Goal: Task Accomplishment & Management: Manage account settings

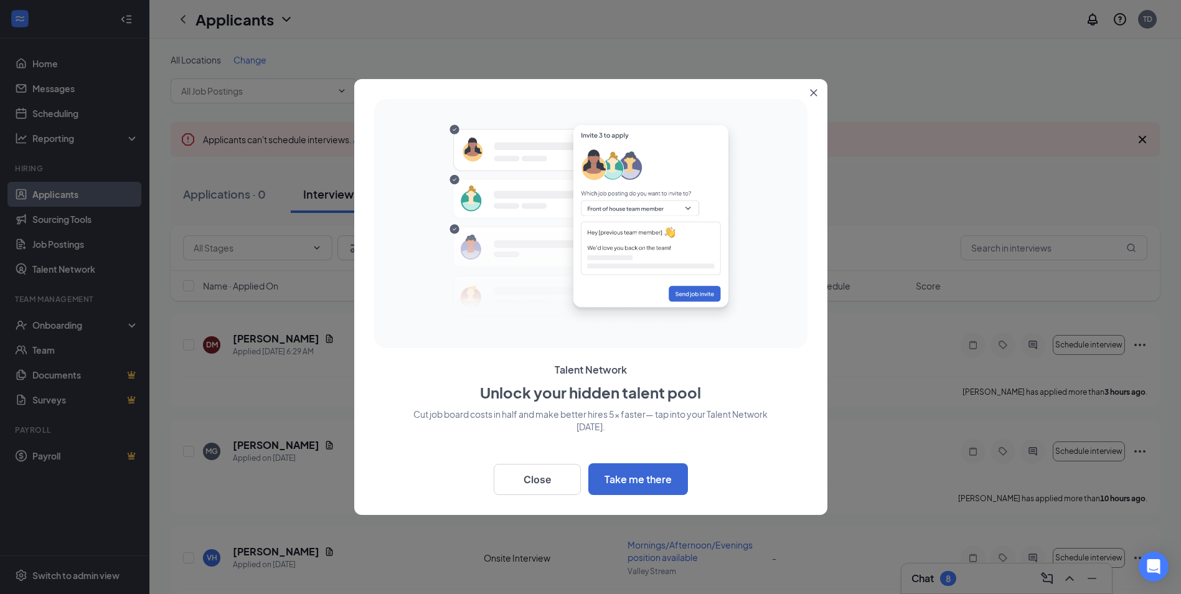
click at [812, 93] on icon "Close" at bounding box center [813, 92] width 7 height 7
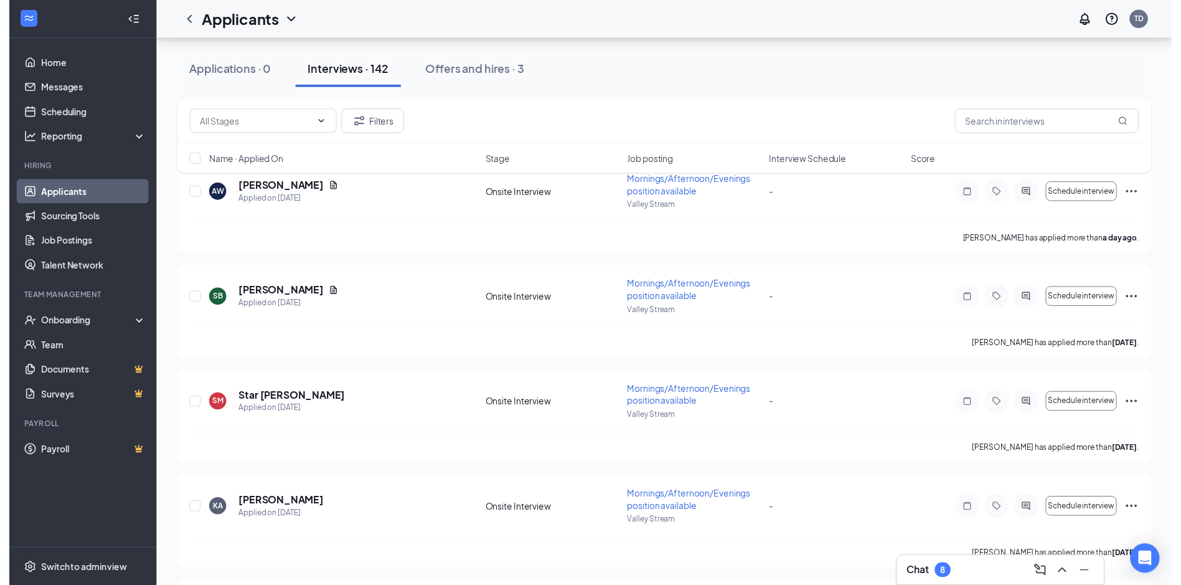
scroll to position [685, 0]
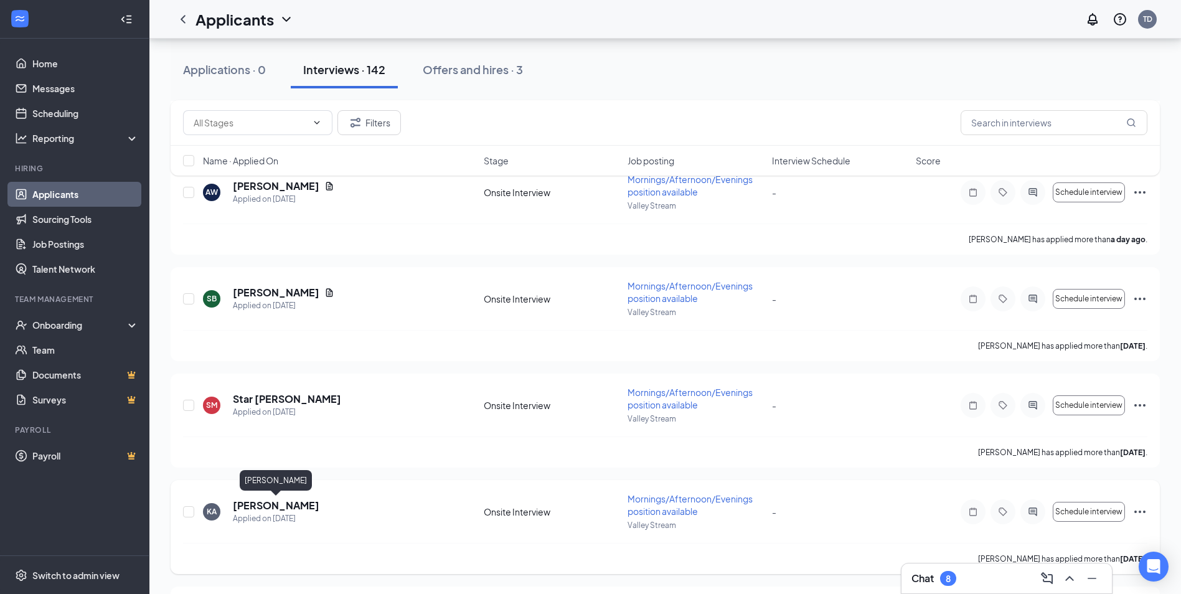
click at [243, 504] on h5 "[PERSON_NAME]" at bounding box center [276, 506] width 87 height 14
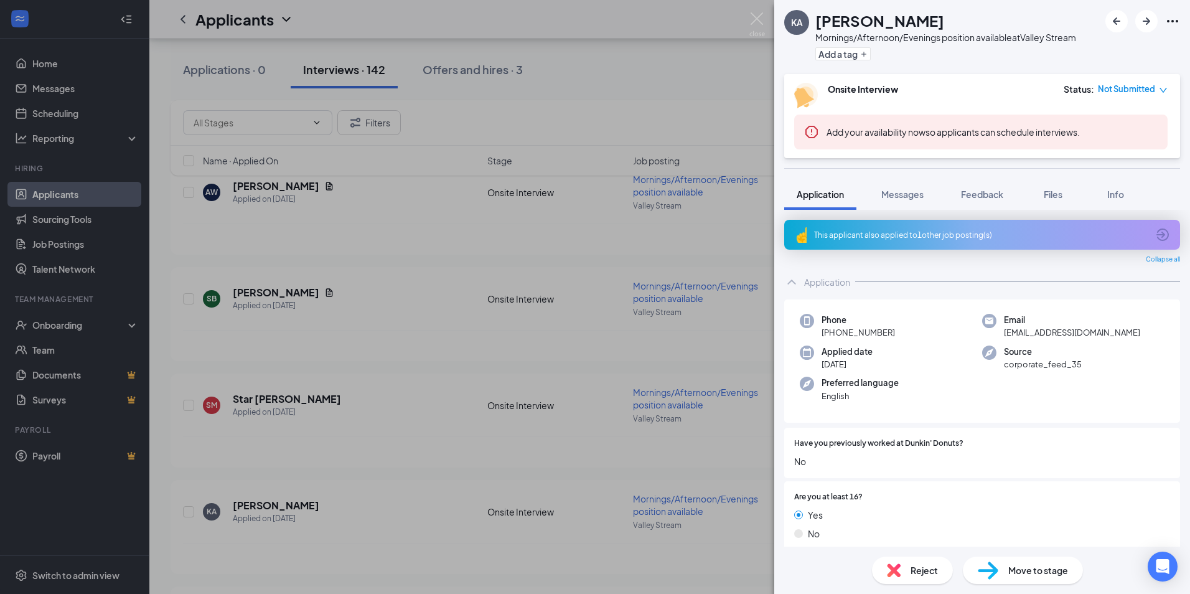
click at [418, 309] on div "KA [PERSON_NAME] Mornings/Afternoon/Evenings position available at [GEOGRAPHIC_…" at bounding box center [595, 297] width 1190 height 594
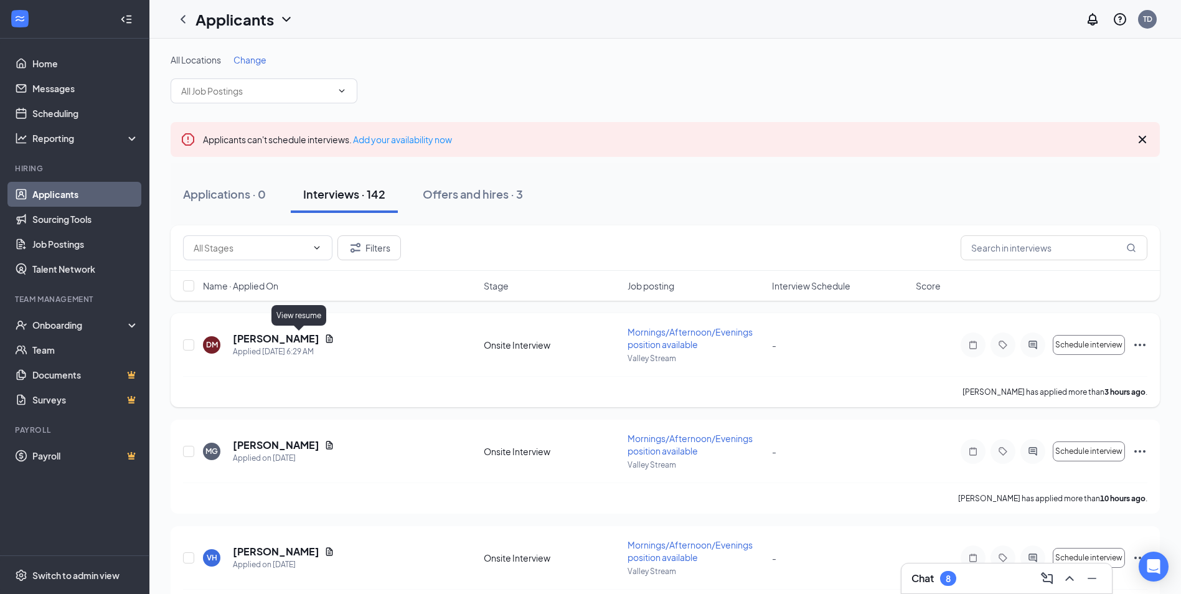
click at [324, 339] on icon "Document" at bounding box center [329, 339] width 10 height 10
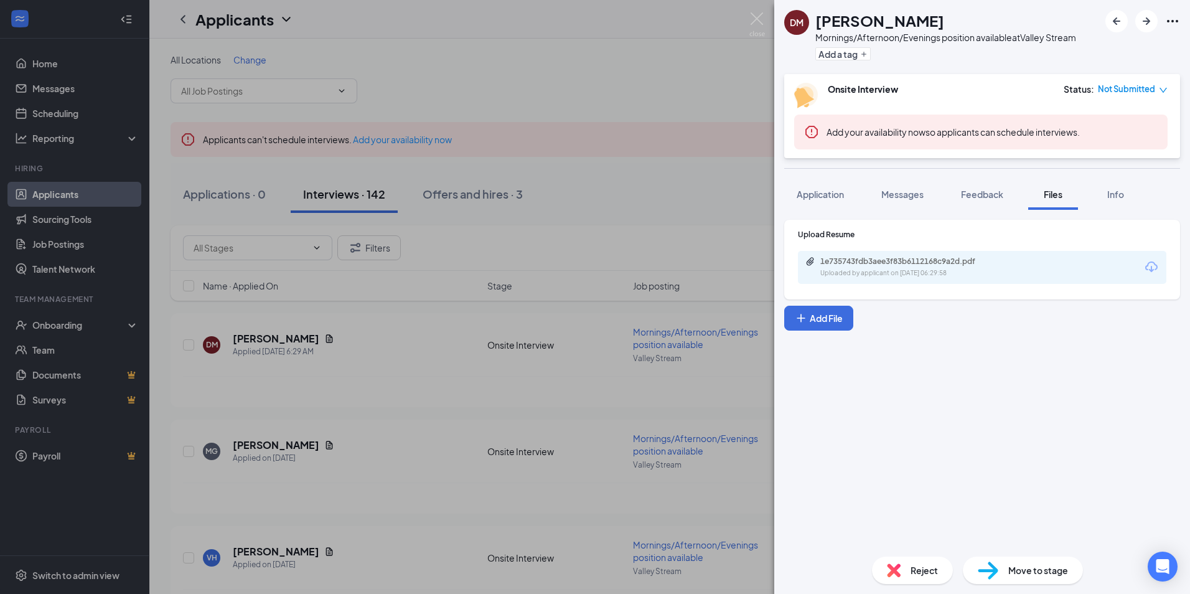
drag, startPoint x: 569, startPoint y: 70, endPoint x: 584, endPoint y: 60, distance: 18.0
click at [571, 69] on div "[PERSON_NAME] Mornings/Afternoon/Evenings position available at [GEOGRAPHIC_DAT…" at bounding box center [595, 297] width 1190 height 594
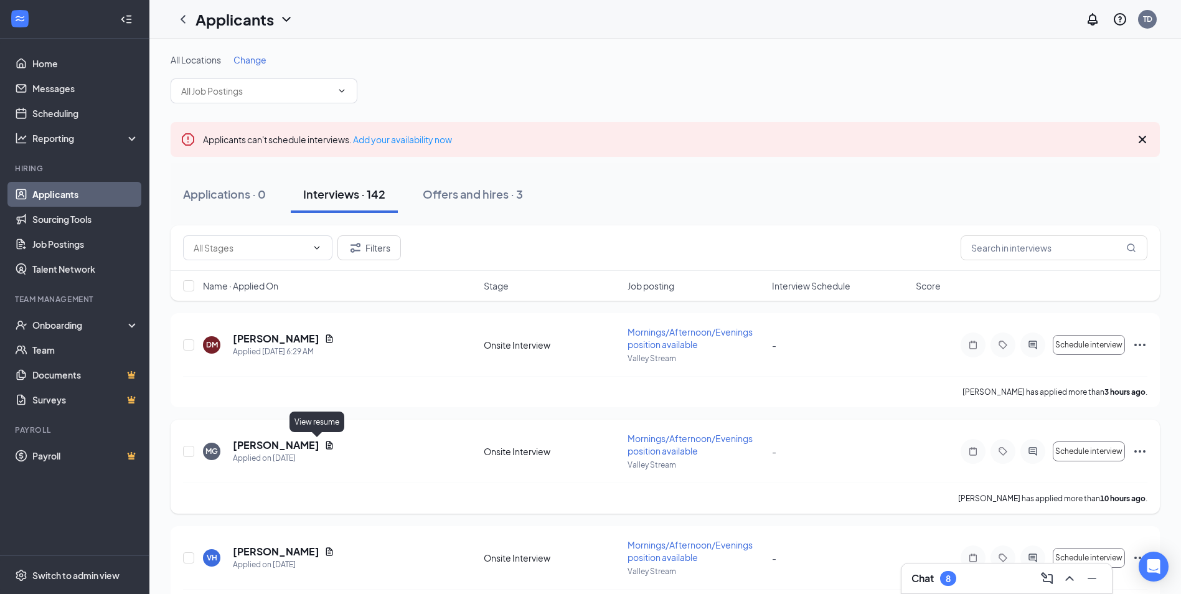
click at [324, 443] on icon "Document" at bounding box center [329, 445] width 10 height 10
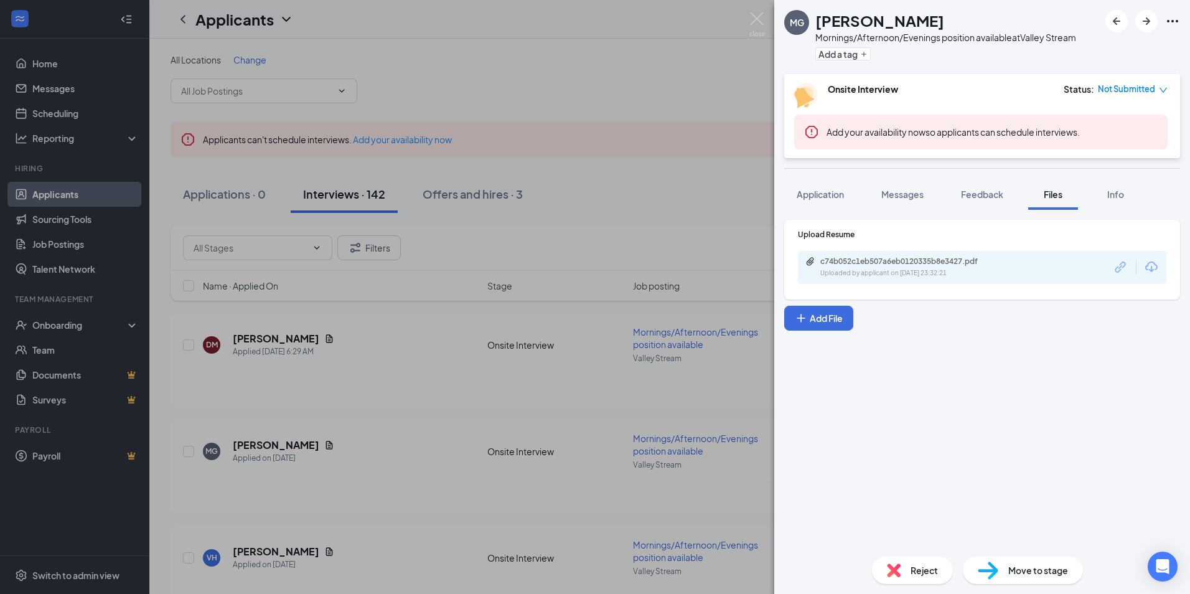
click at [868, 466] on div "Upload Resume c74b052c1eb507a6eb0120335b8e3427.pdf Uploaded by applicant on [DA…" at bounding box center [982, 378] width 416 height 337
click at [584, 159] on div "MG [PERSON_NAME] Mornings/Afternoon/Evenings position available at [GEOGRAPHIC_…" at bounding box center [595, 297] width 1190 height 594
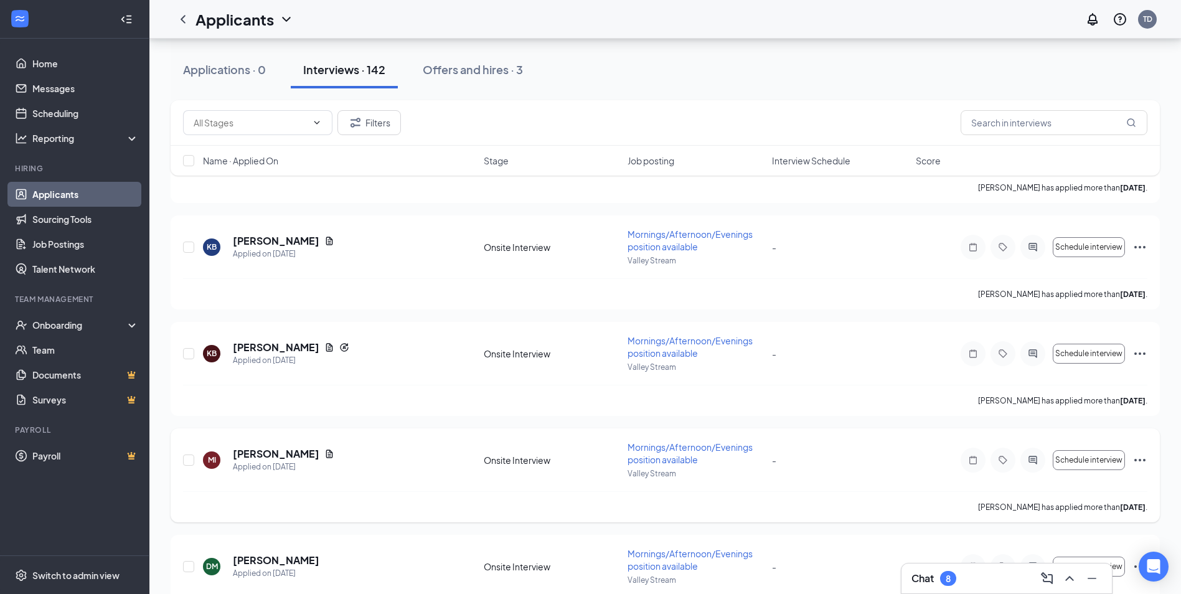
scroll to position [2366, 0]
